Goal: Information Seeking & Learning: Learn about a topic

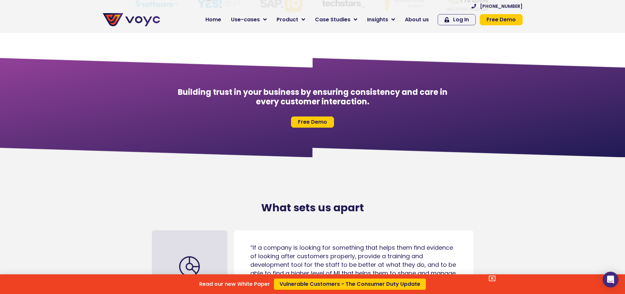
scroll to position [3017, 0]
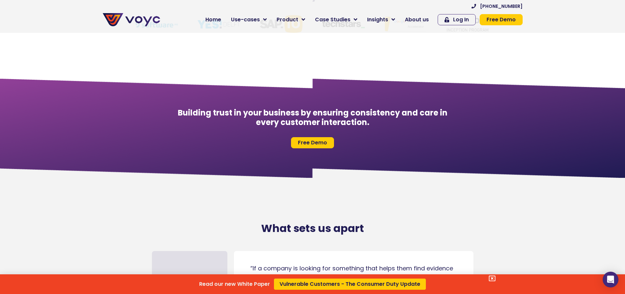
click at [270, 20] on div "Read our new White Paper Vulnerable Customers - The Consumer Duty Update" at bounding box center [312, 147] width 625 height 294
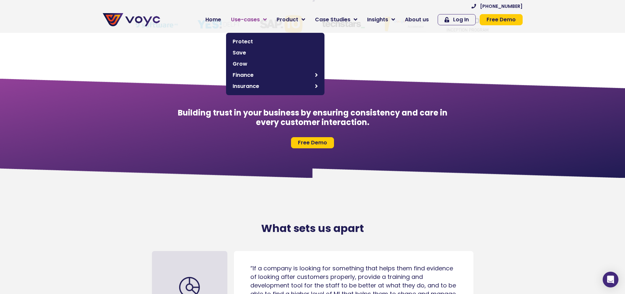
click at [267, 19] on icon at bounding box center [265, 20] width 4 height 6
